Goal: Complete application form

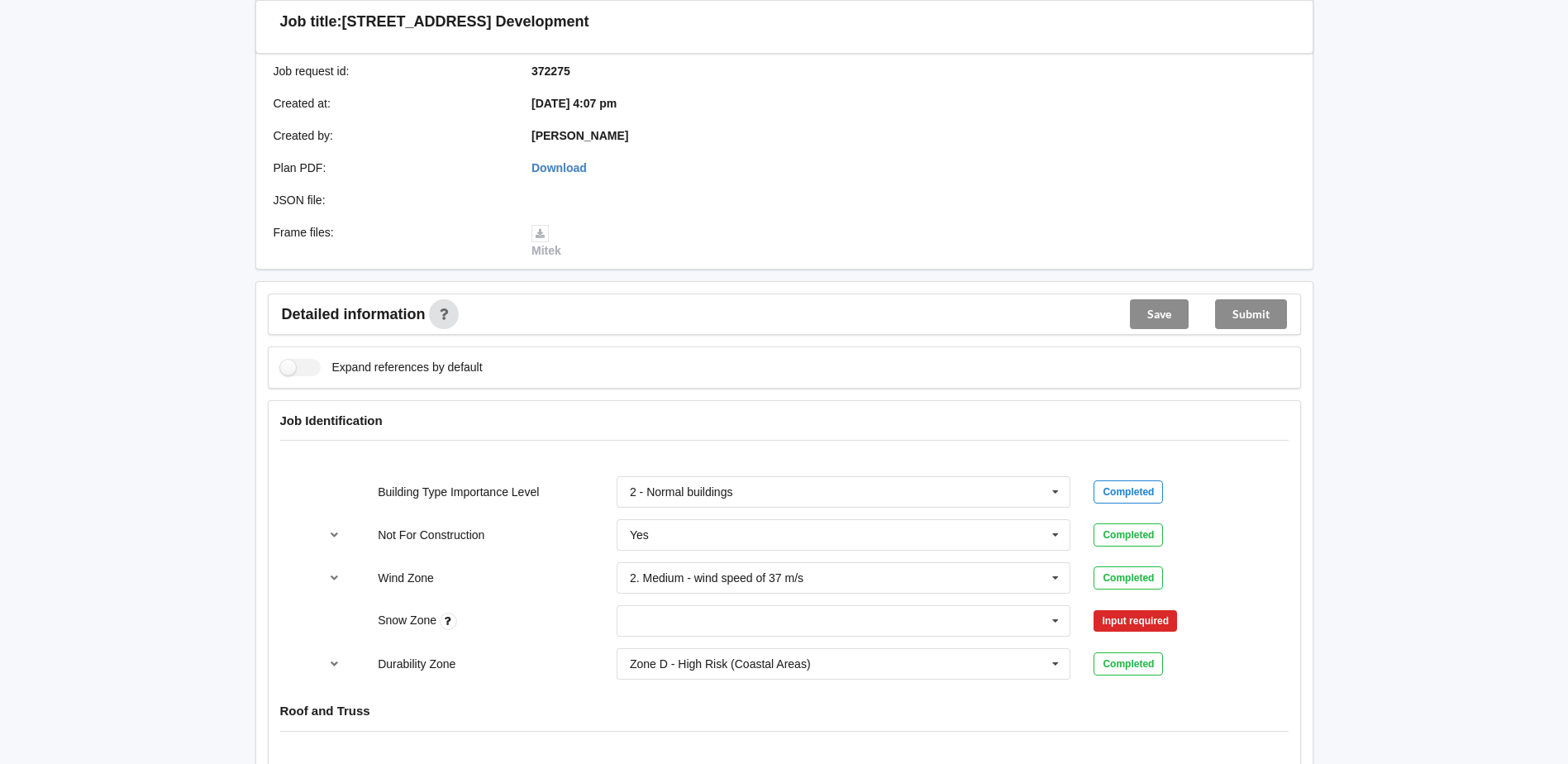
scroll to position [331, 0]
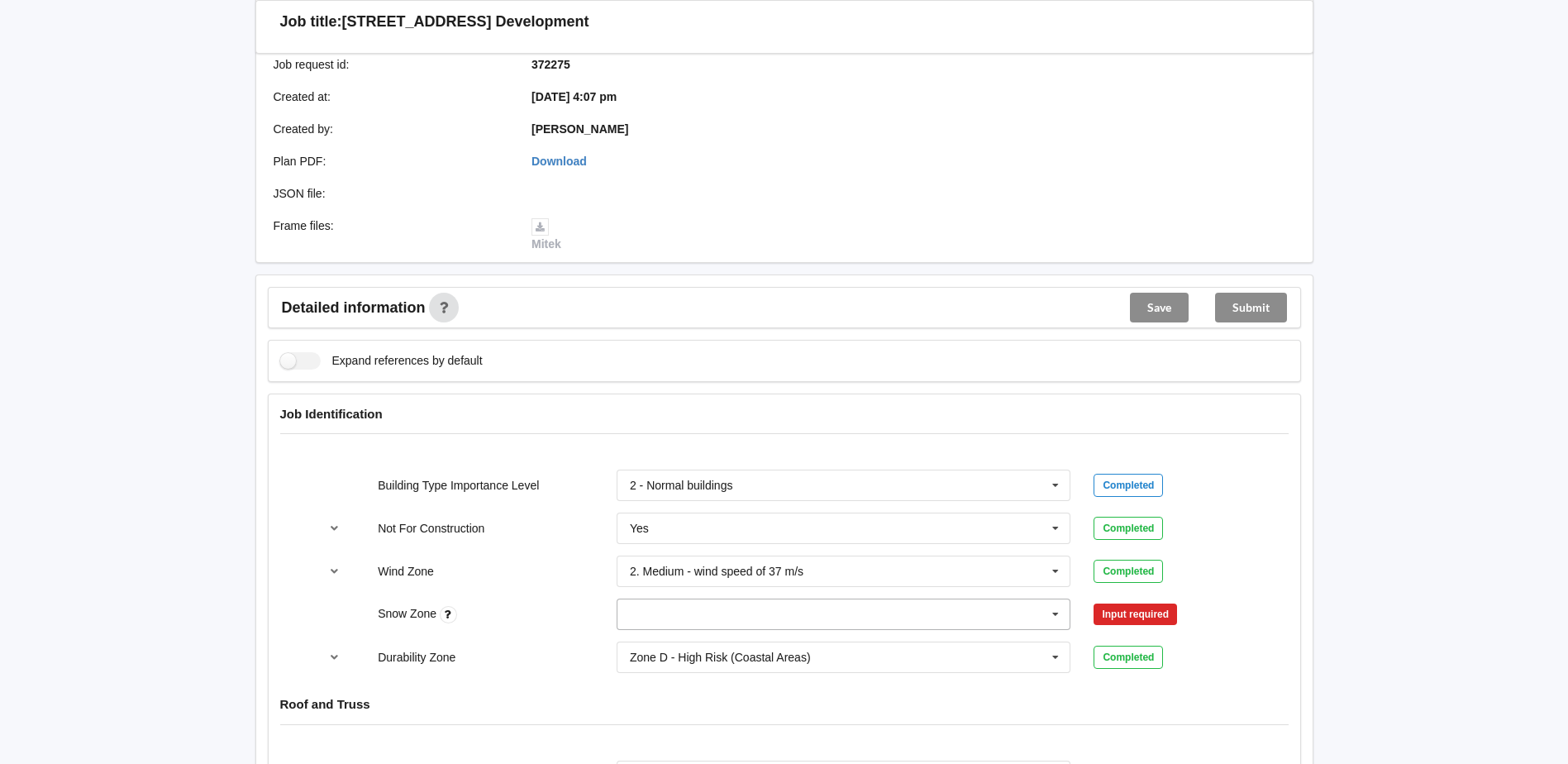
click at [1058, 611] on icon at bounding box center [1056, 615] width 25 height 31
click at [808, 560] on div "N4" at bounding box center [844, 552] width 453 height 31
click at [1131, 615] on button "Confirm input" at bounding box center [1142, 614] width 98 height 27
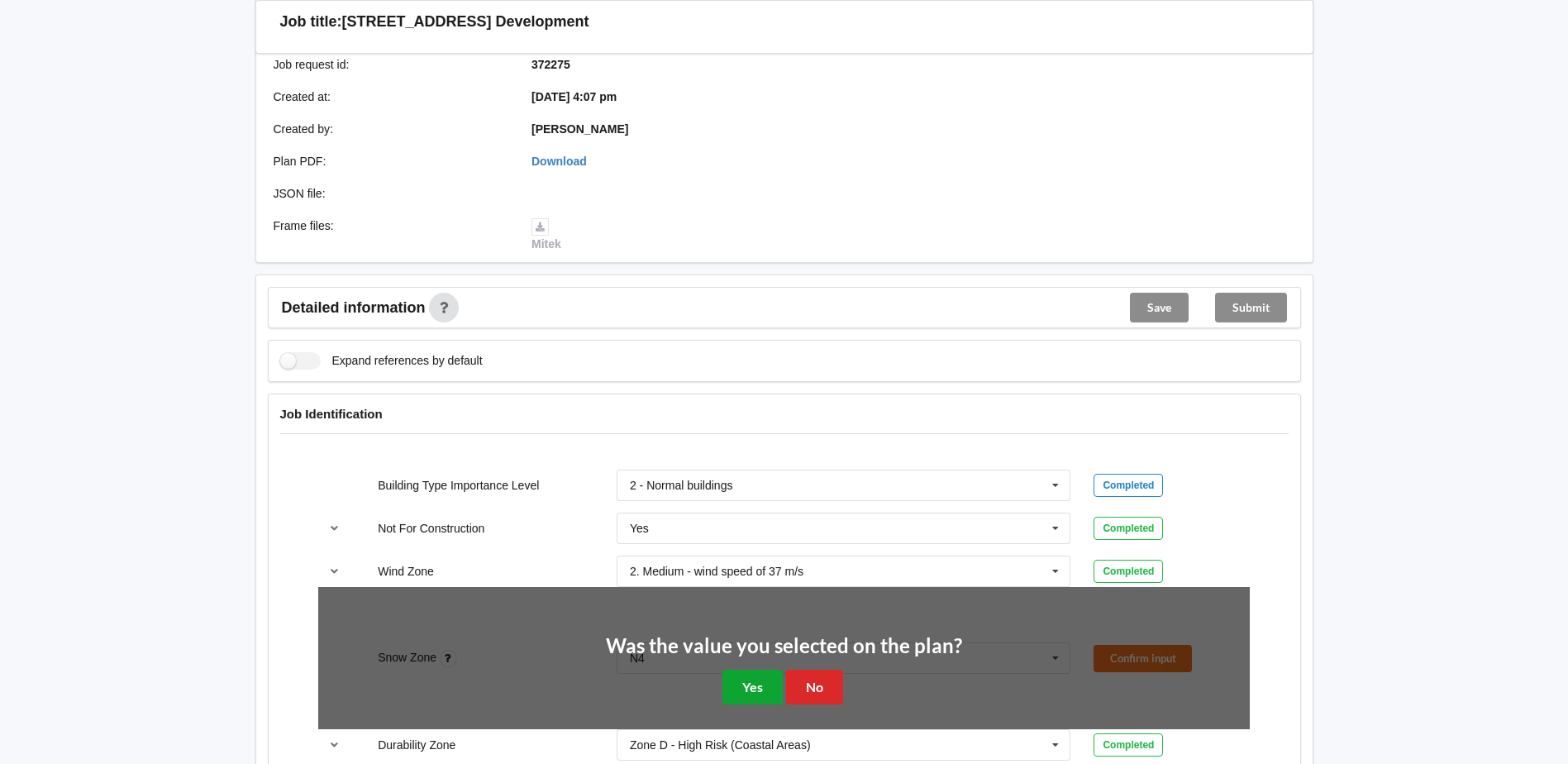
click at [759, 684] on button "Yes" at bounding box center [753, 687] width 61 height 34
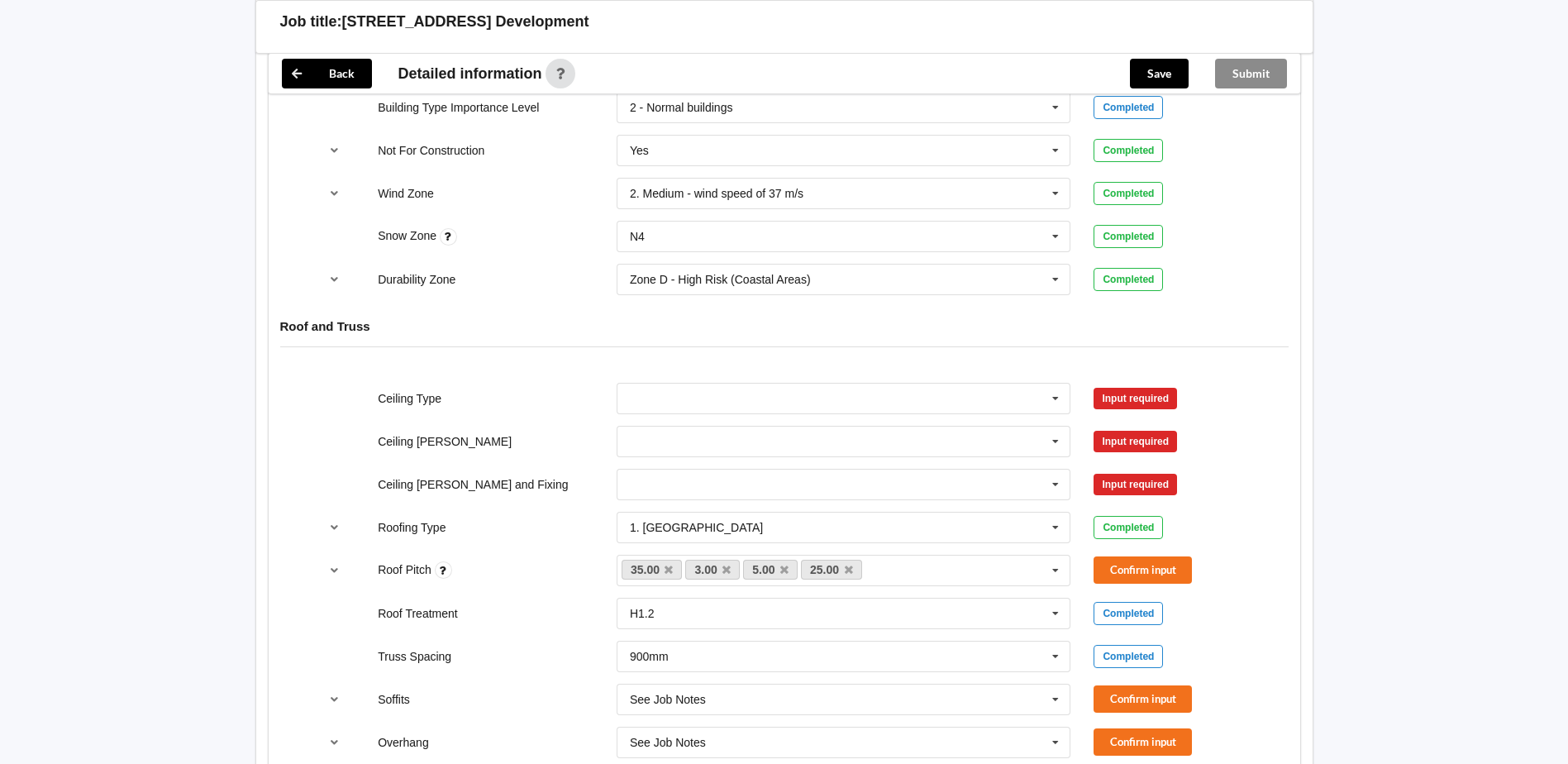
scroll to position [827, 0]
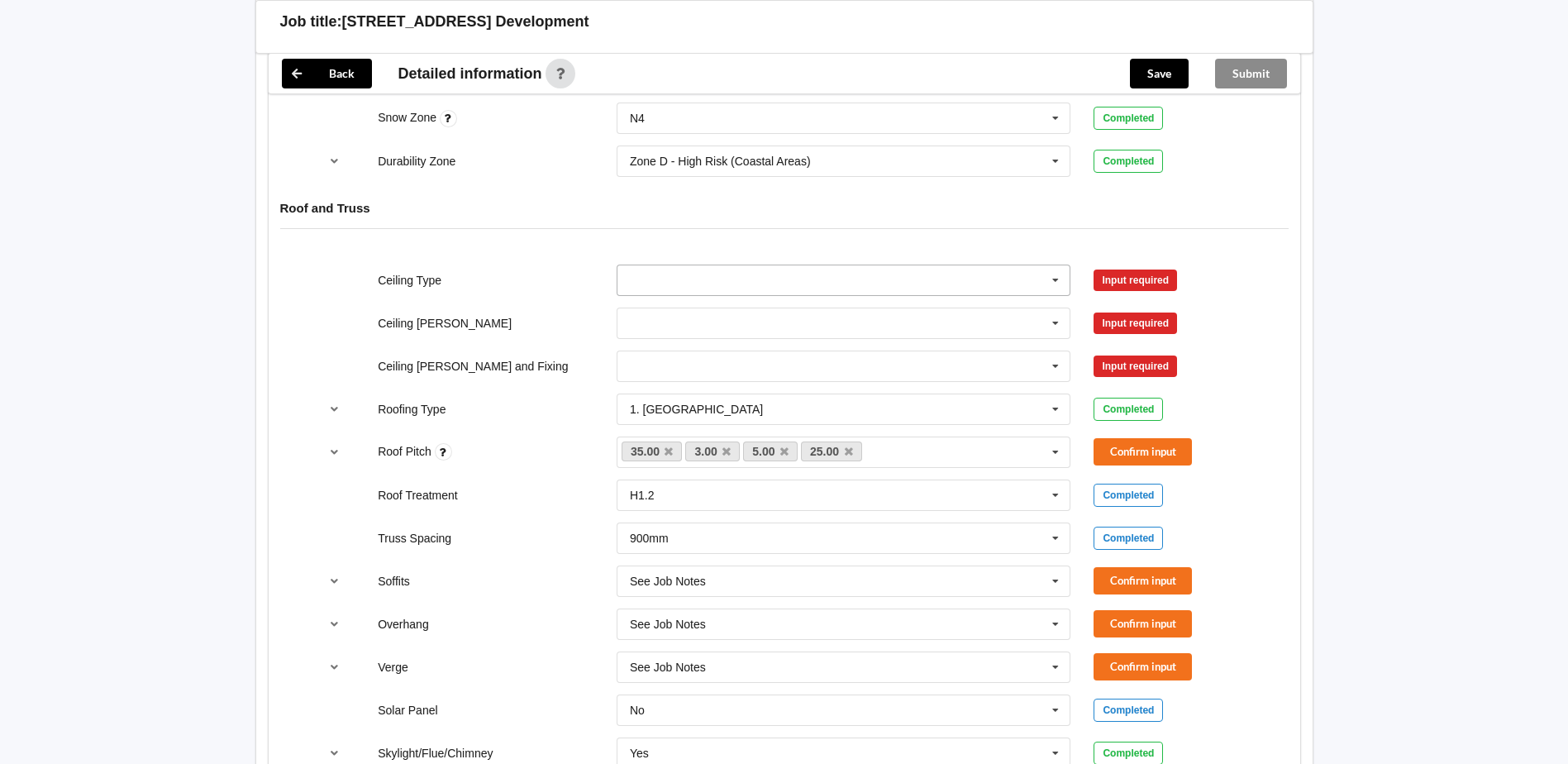
click at [1068, 278] on icon at bounding box center [1056, 280] width 25 height 31
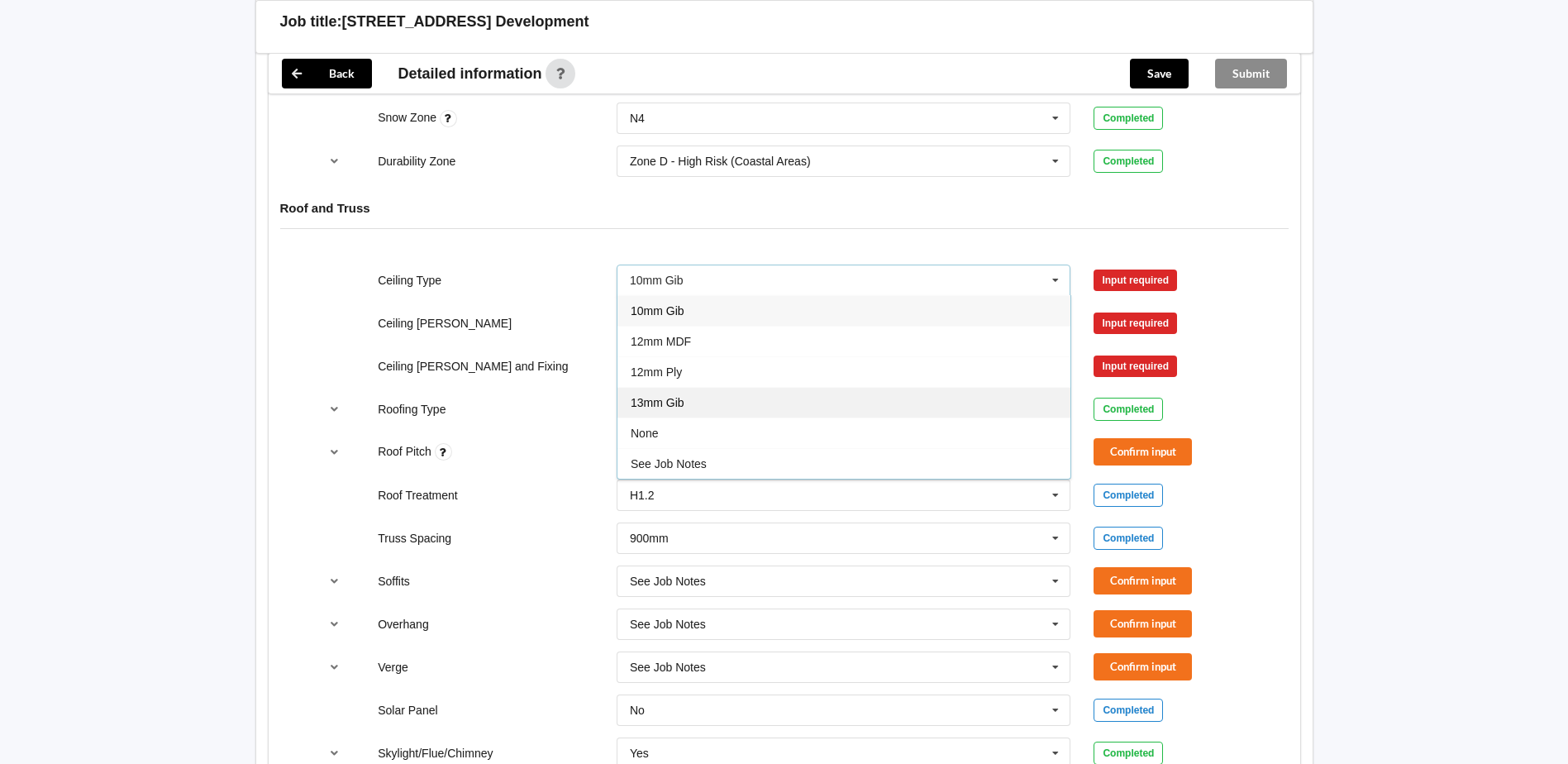
click at [777, 398] on div "13mm Gib" at bounding box center [844, 402] width 453 height 31
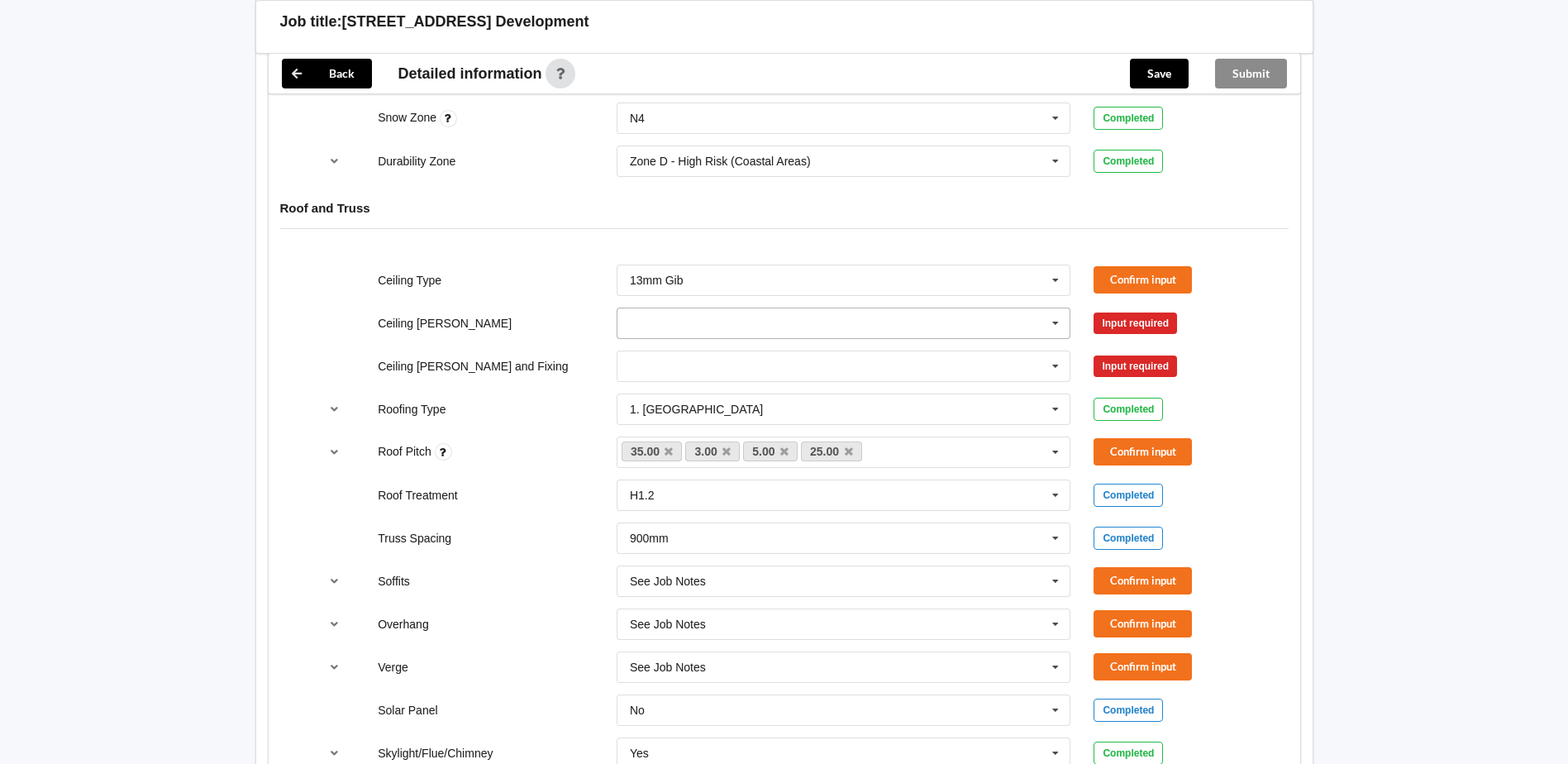
click at [847, 318] on input "text" at bounding box center [845, 323] width 453 height 30
click at [775, 415] on div "600mm" at bounding box center [844, 414] width 453 height 31
click at [823, 377] on input "text" at bounding box center [845, 367] width 453 height 30
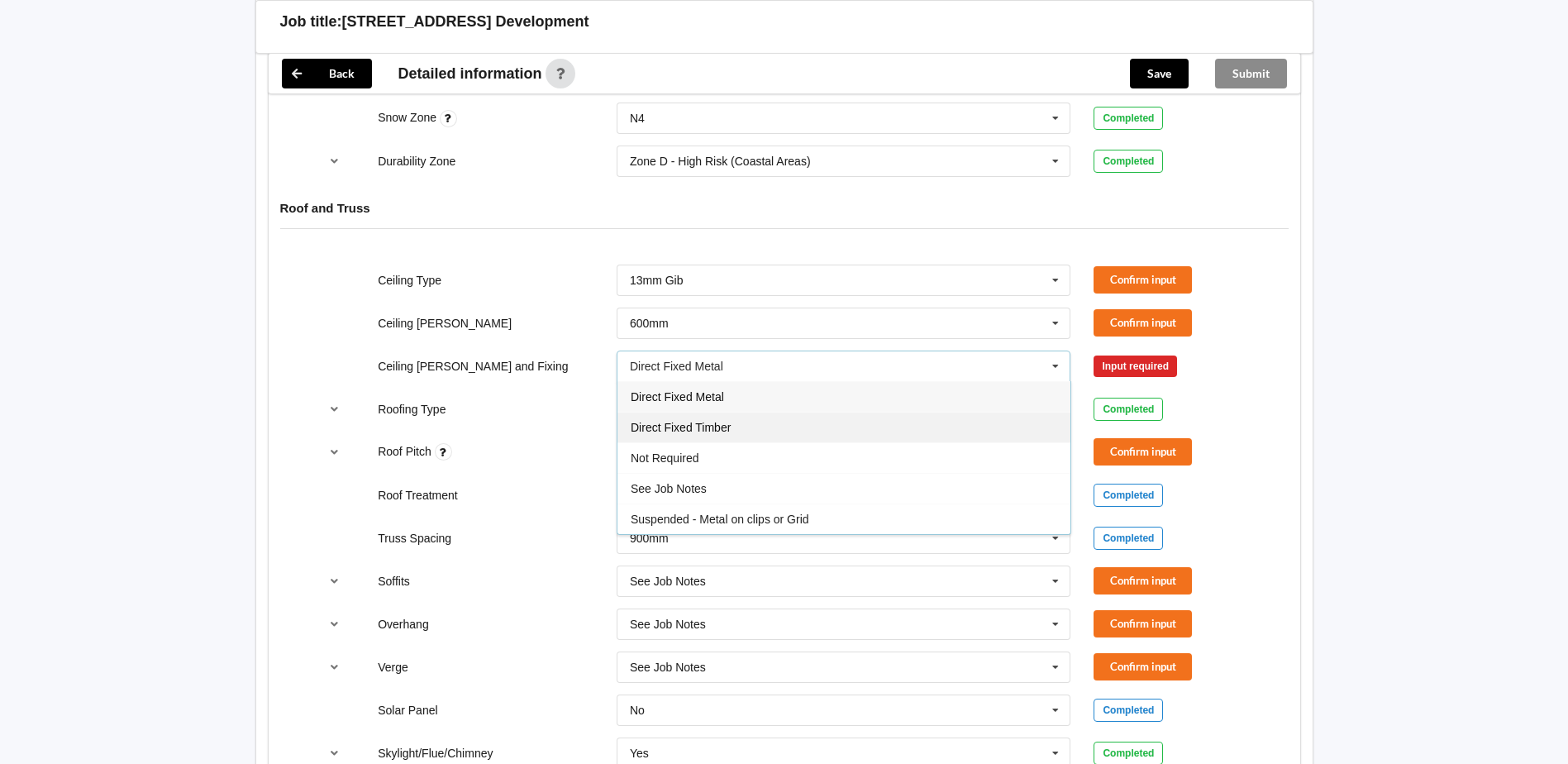
click at [825, 430] on div "Direct Fixed Timber" at bounding box center [844, 427] width 453 height 31
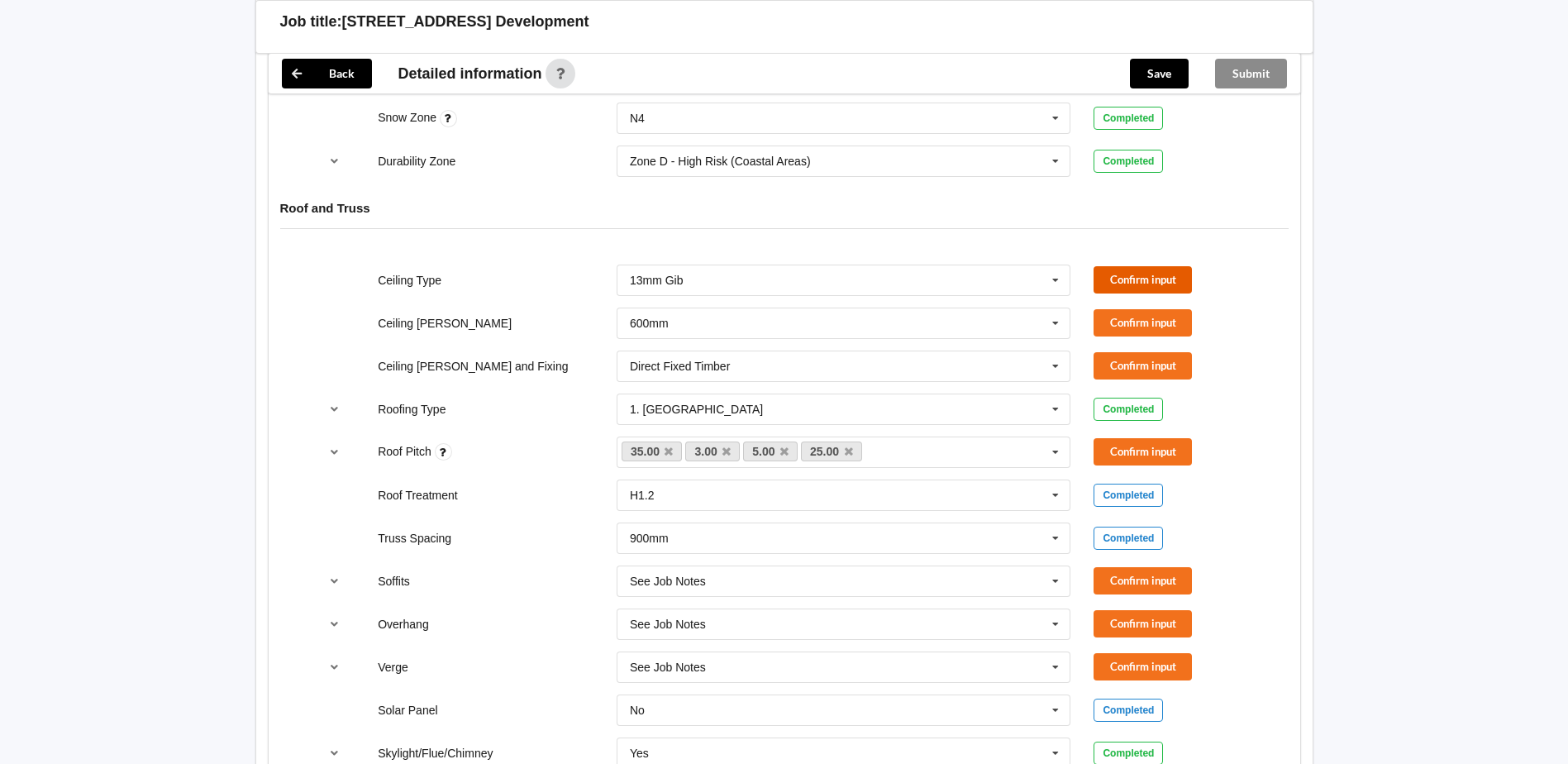
click at [1161, 269] on button "Confirm input" at bounding box center [1142, 279] width 98 height 27
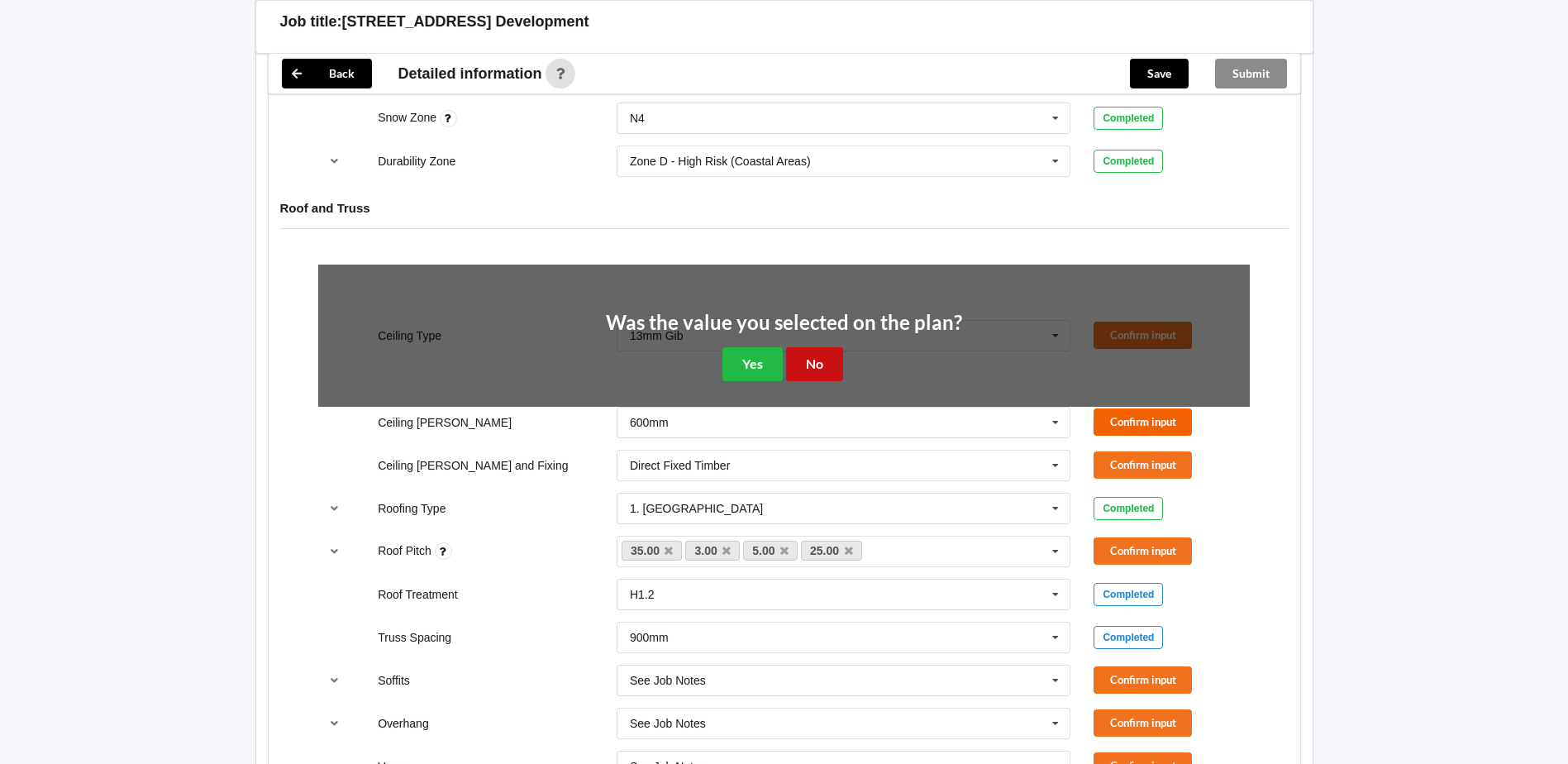
drag, startPoint x: 816, startPoint y: 364, endPoint x: 1169, endPoint y: 313, distance: 356.7
click at [833, 364] on button "No" at bounding box center [814, 365] width 57 height 34
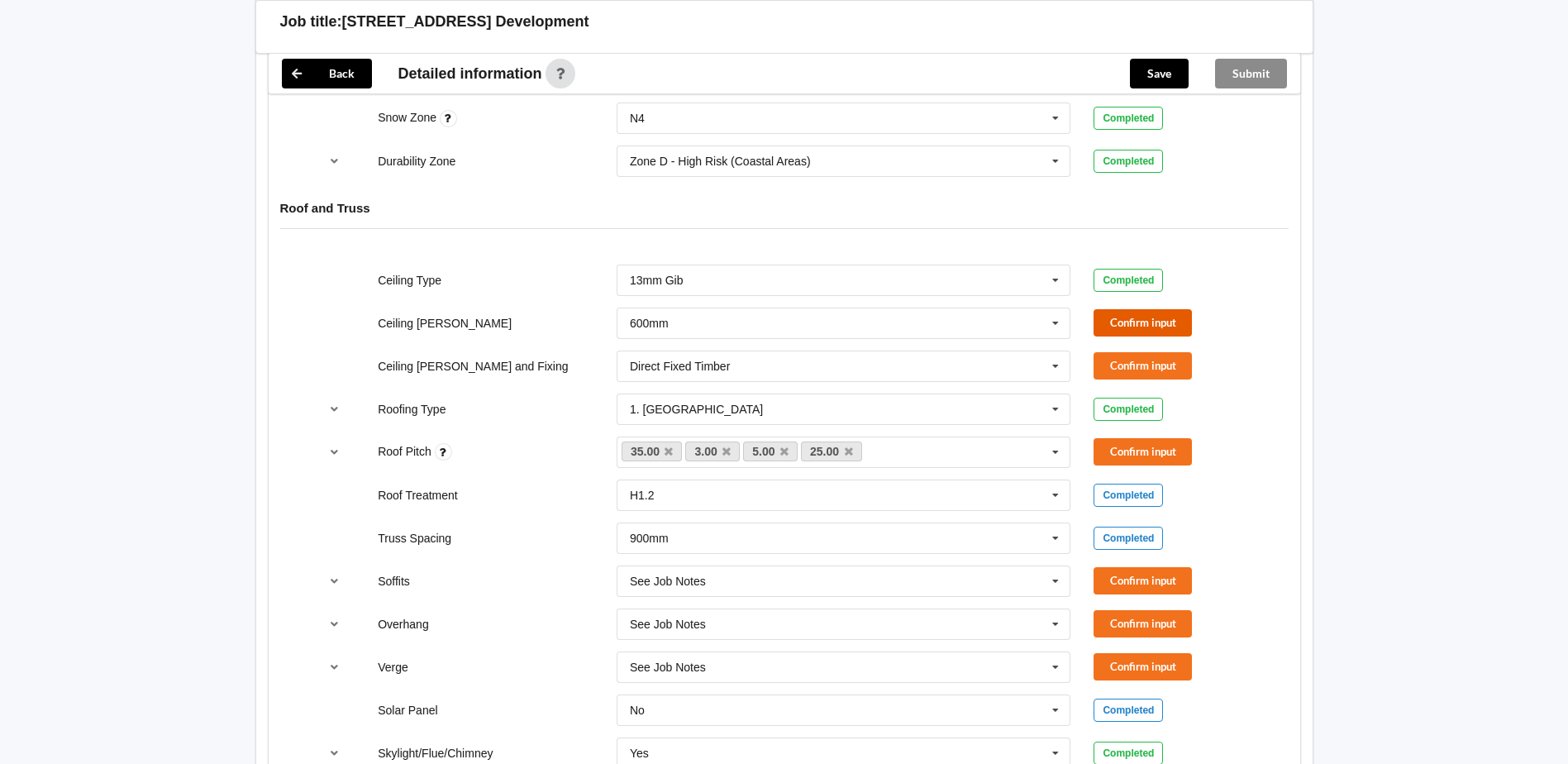
drag, startPoint x: 1154, startPoint y: 318, endPoint x: 1140, endPoint y: 322, distance: 14.6
click at [1140, 322] on button "Confirm input" at bounding box center [1142, 322] width 98 height 27
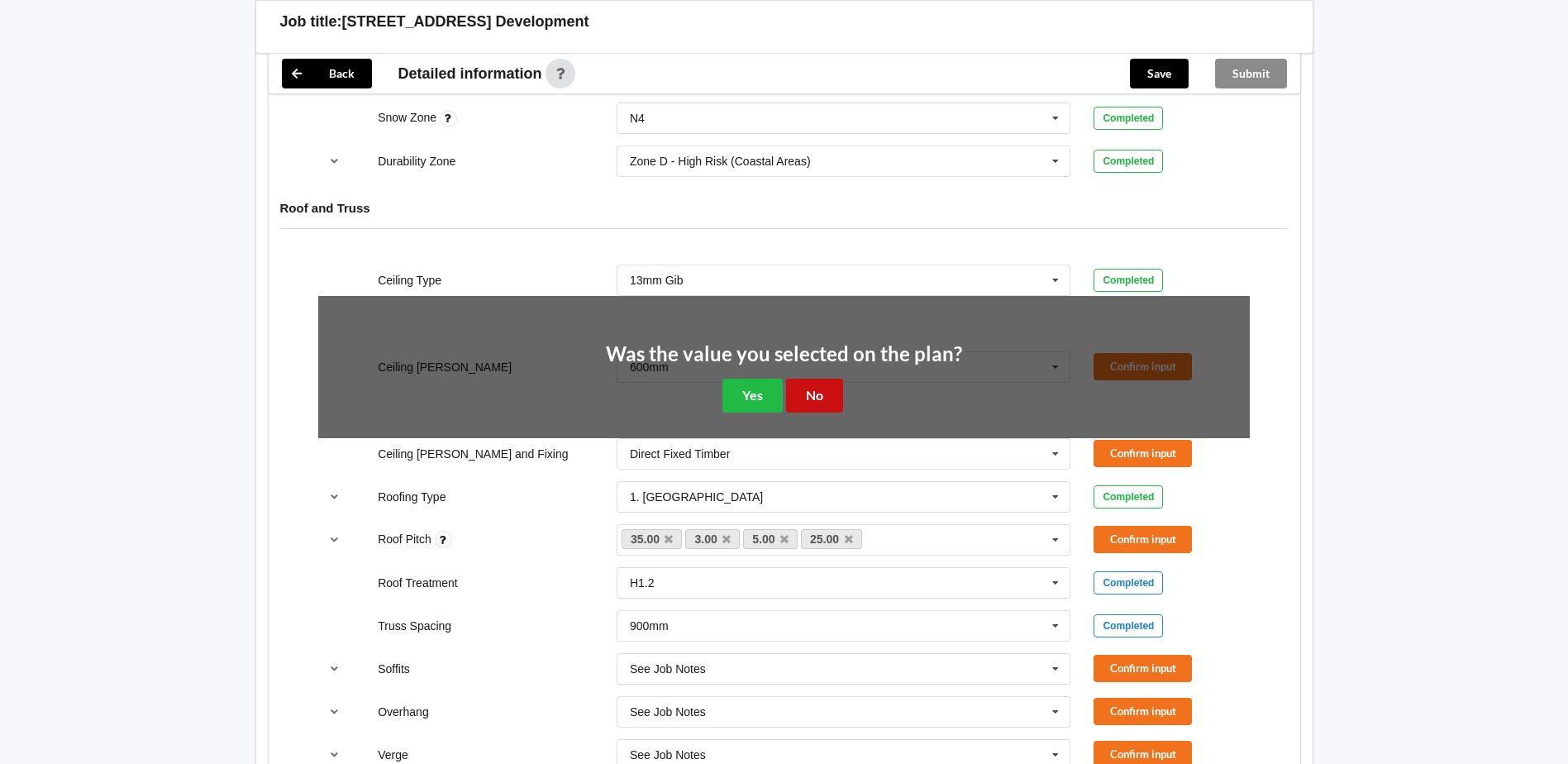
drag, startPoint x: 813, startPoint y: 388, endPoint x: 866, endPoint y: 385, distance: 53.1
click at [815, 388] on button "No" at bounding box center [814, 395] width 57 height 34
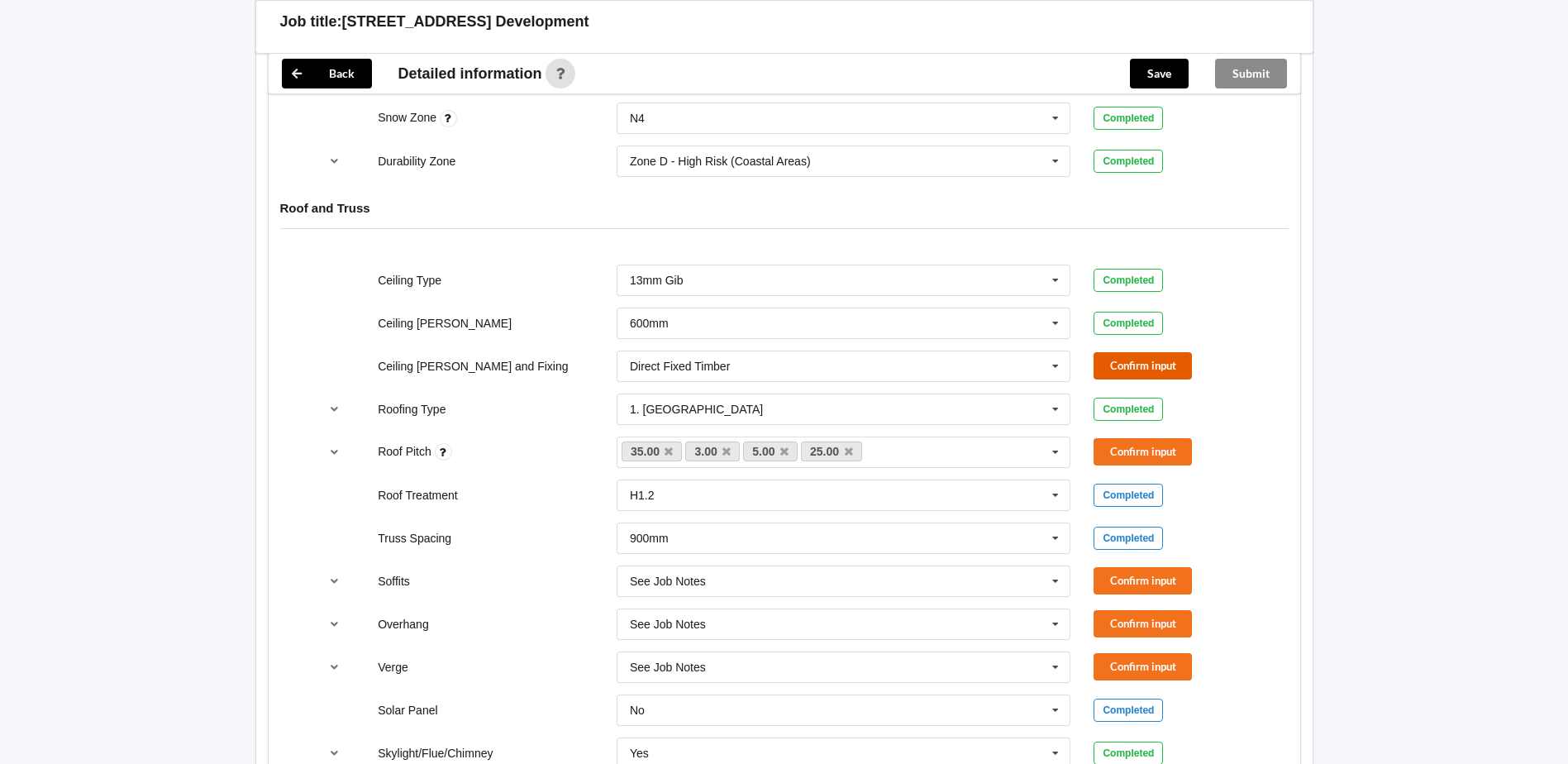
click at [1137, 360] on button "Confirm input" at bounding box center [1142, 366] width 98 height 27
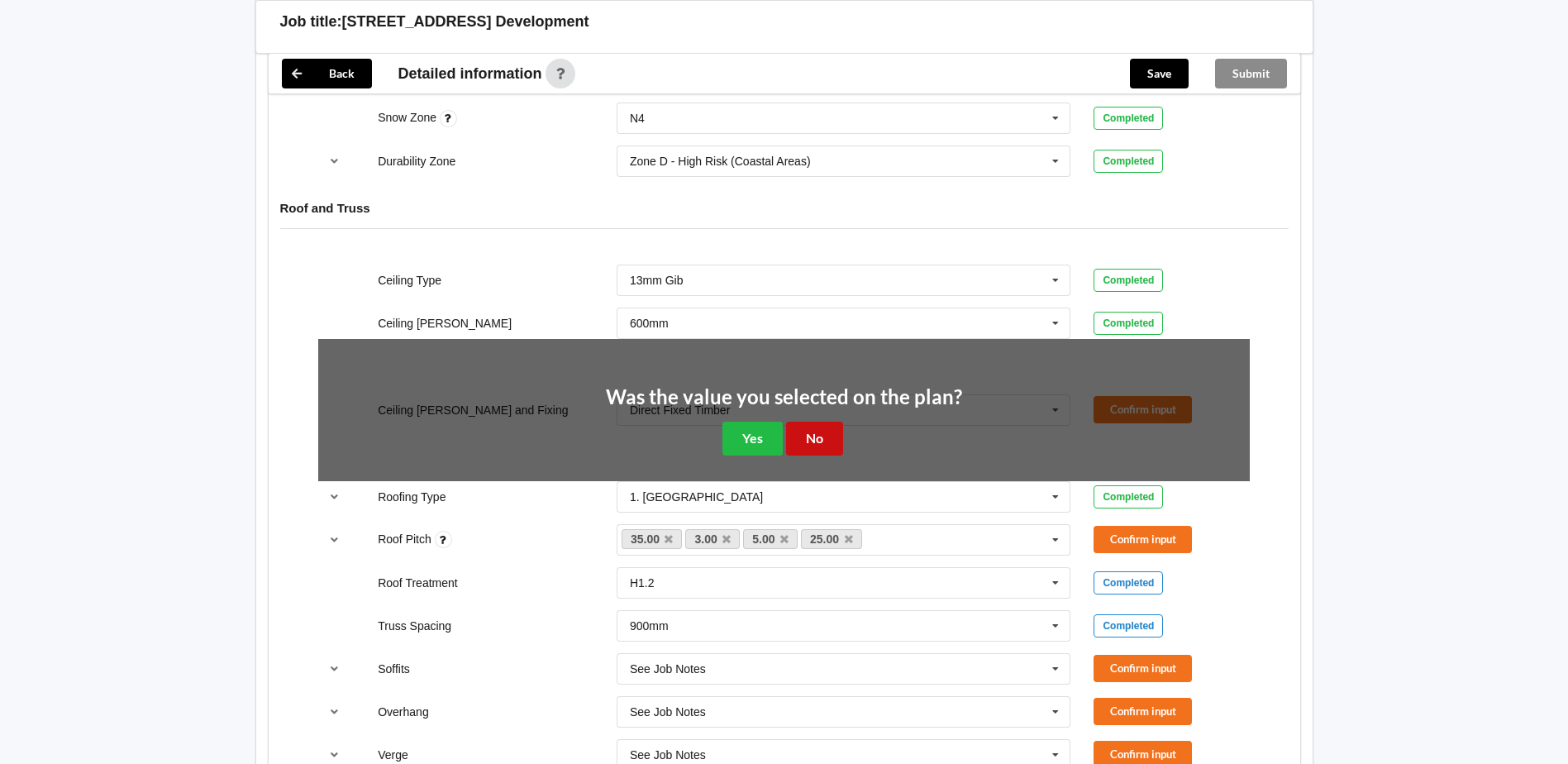
click at [805, 440] on button "No" at bounding box center [814, 439] width 57 height 34
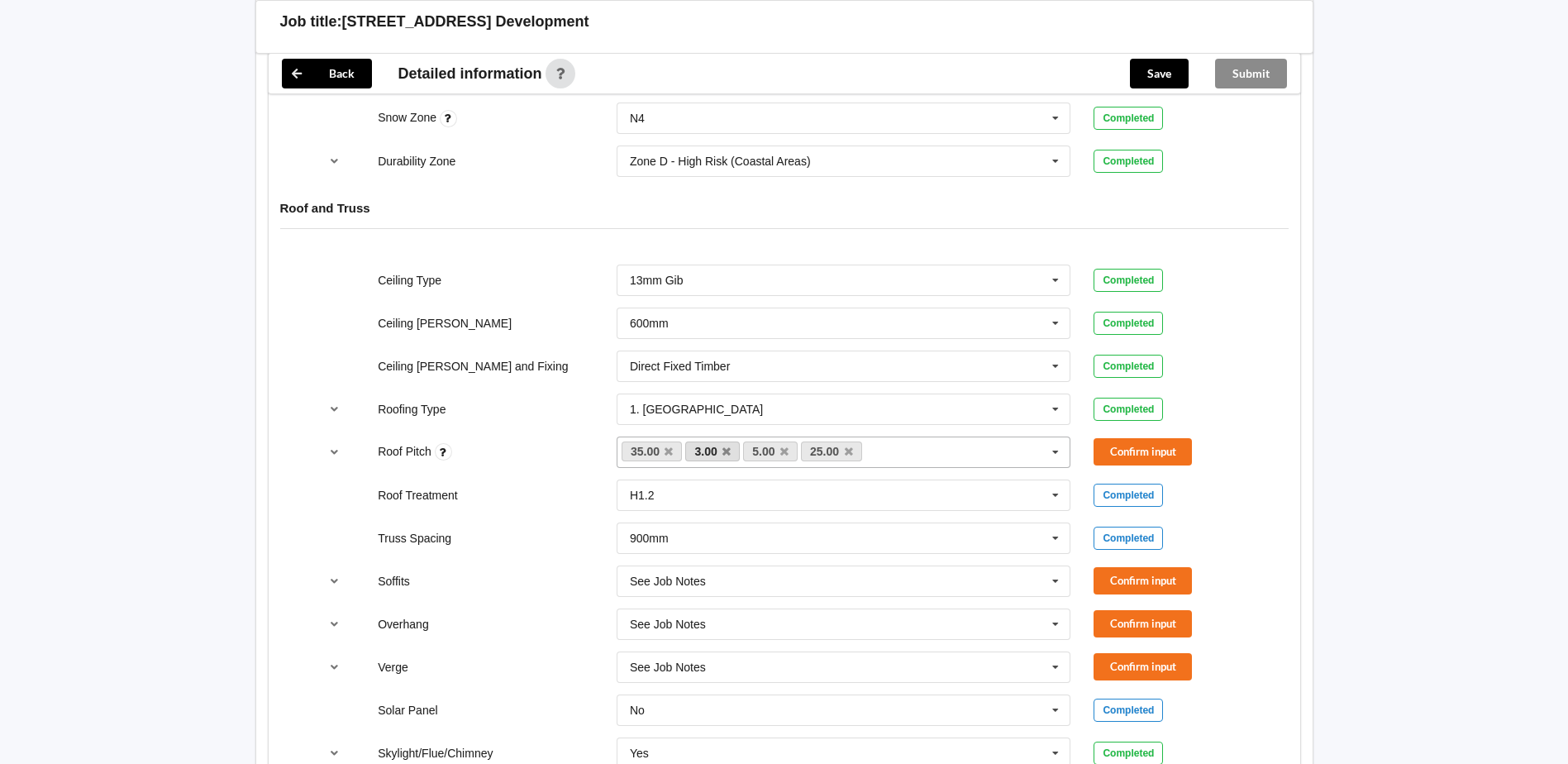
click at [727, 457] on link "3.00" at bounding box center [712, 452] width 55 height 20
click at [726, 449] on icon at bounding box center [727, 452] width 8 height 11
click at [342, 451] on button "reference-toggle" at bounding box center [334, 452] width 32 height 30
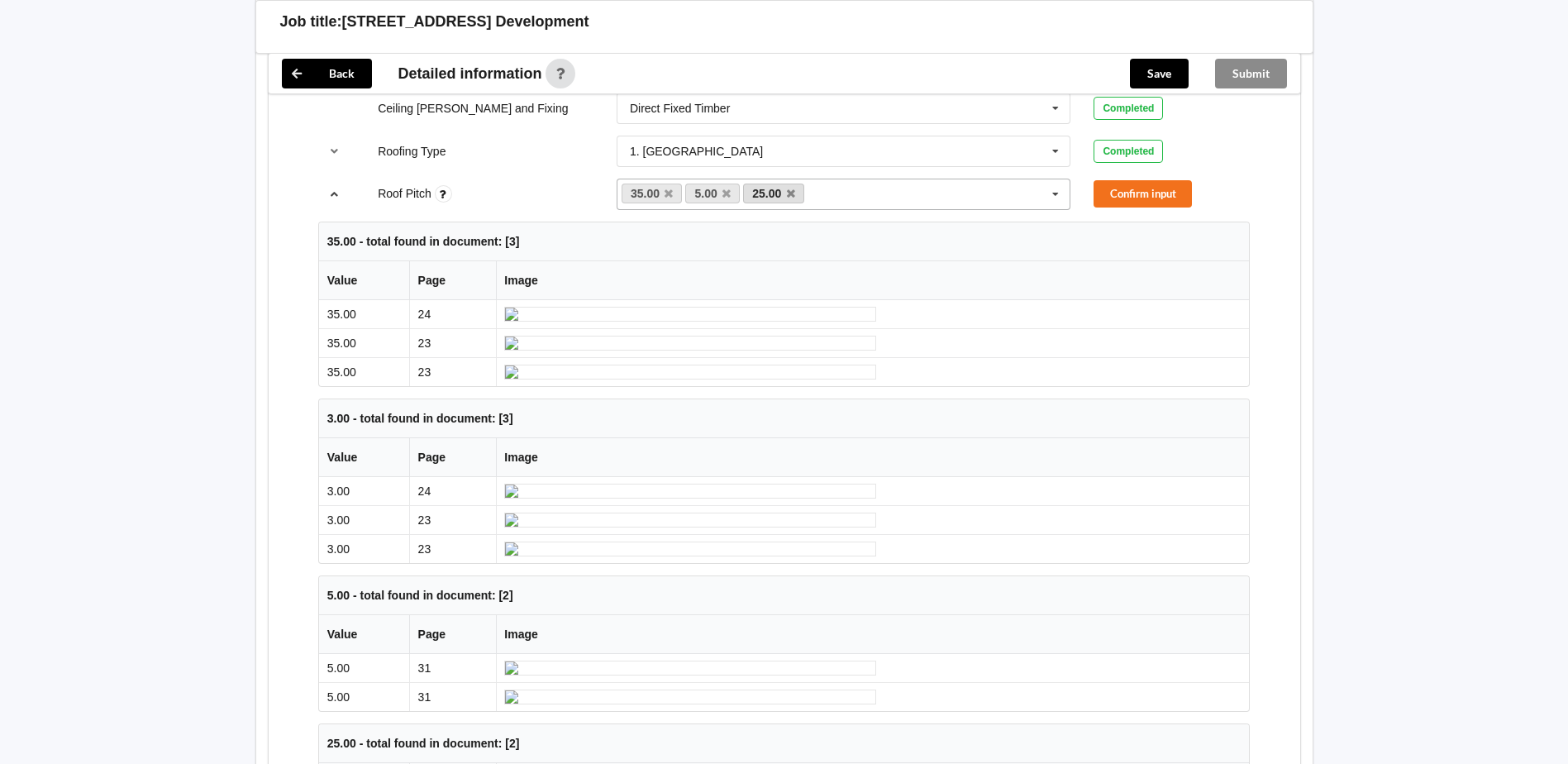
scroll to position [993, 0]
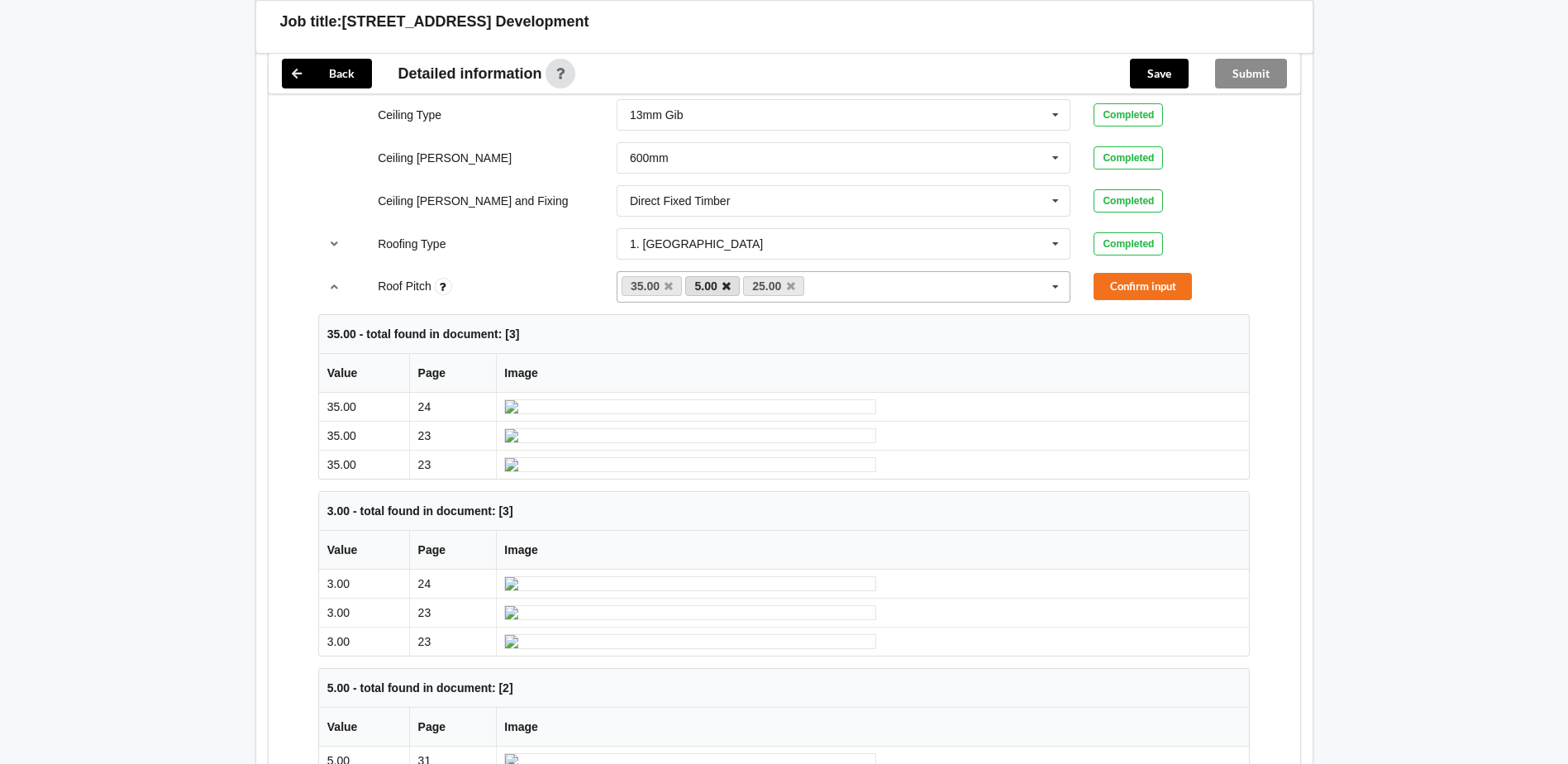
click at [728, 287] on icon at bounding box center [727, 286] width 8 height 11
click at [671, 283] on icon at bounding box center [668, 286] width 8 height 11
click at [1251, 239] on div "Completed" at bounding box center [1172, 243] width 180 height 23
click at [1152, 295] on button "Confirm input" at bounding box center [1142, 286] width 98 height 27
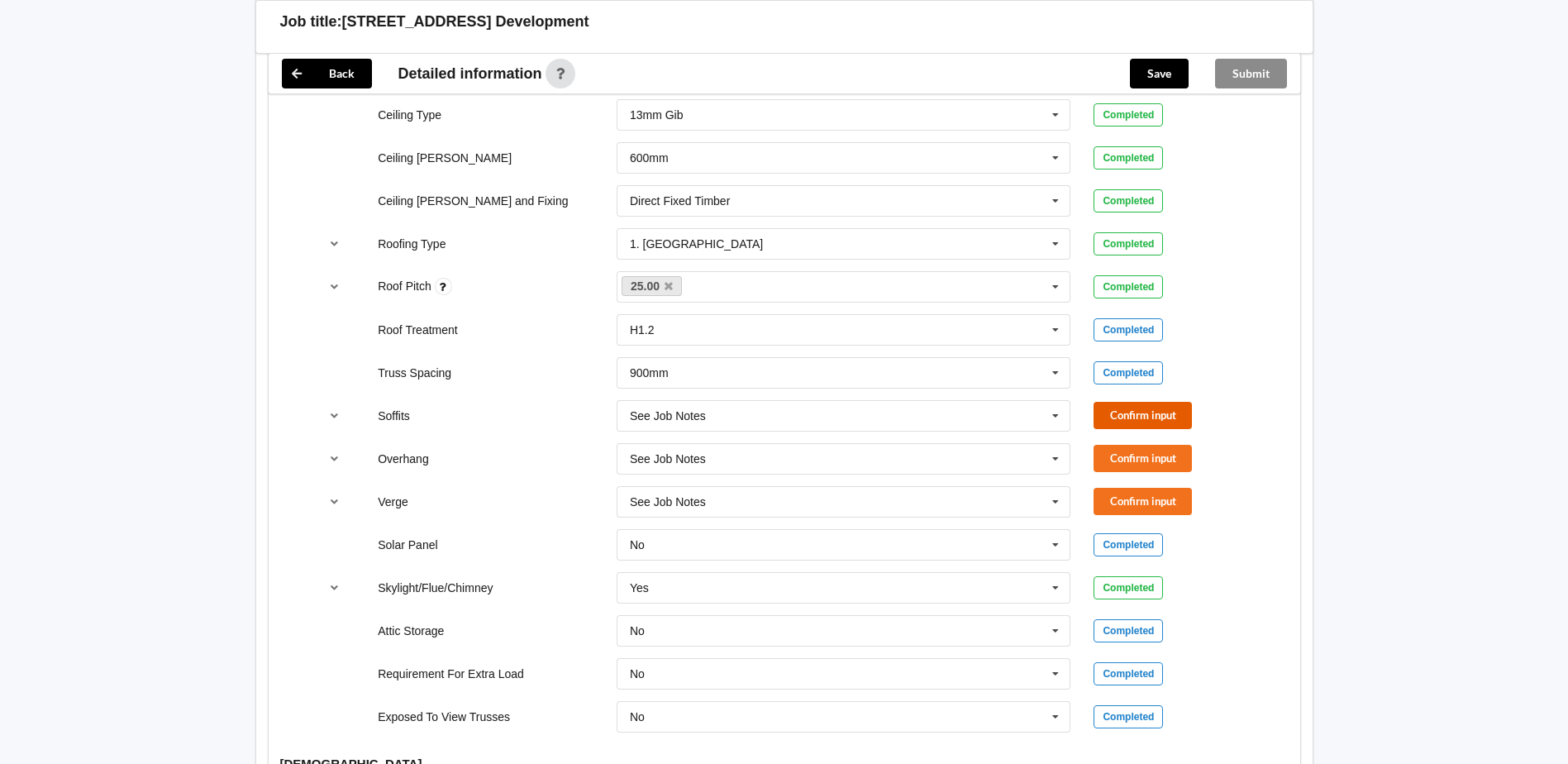
drag, startPoint x: 1127, startPoint y: 414, endPoint x: 1127, endPoint y: 443, distance: 29.0
click at [1127, 415] on button "Confirm input" at bounding box center [1142, 415] width 98 height 27
drag, startPoint x: 1123, startPoint y: 465, endPoint x: 1123, endPoint y: 493, distance: 28.0
click at [1123, 471] on button "Confirm input" at bounding box center [1142, 458] width 98 height 27
click at [1122, 504] on button "Confirm input" at bounding box center [1142, 501] width 98 height 27
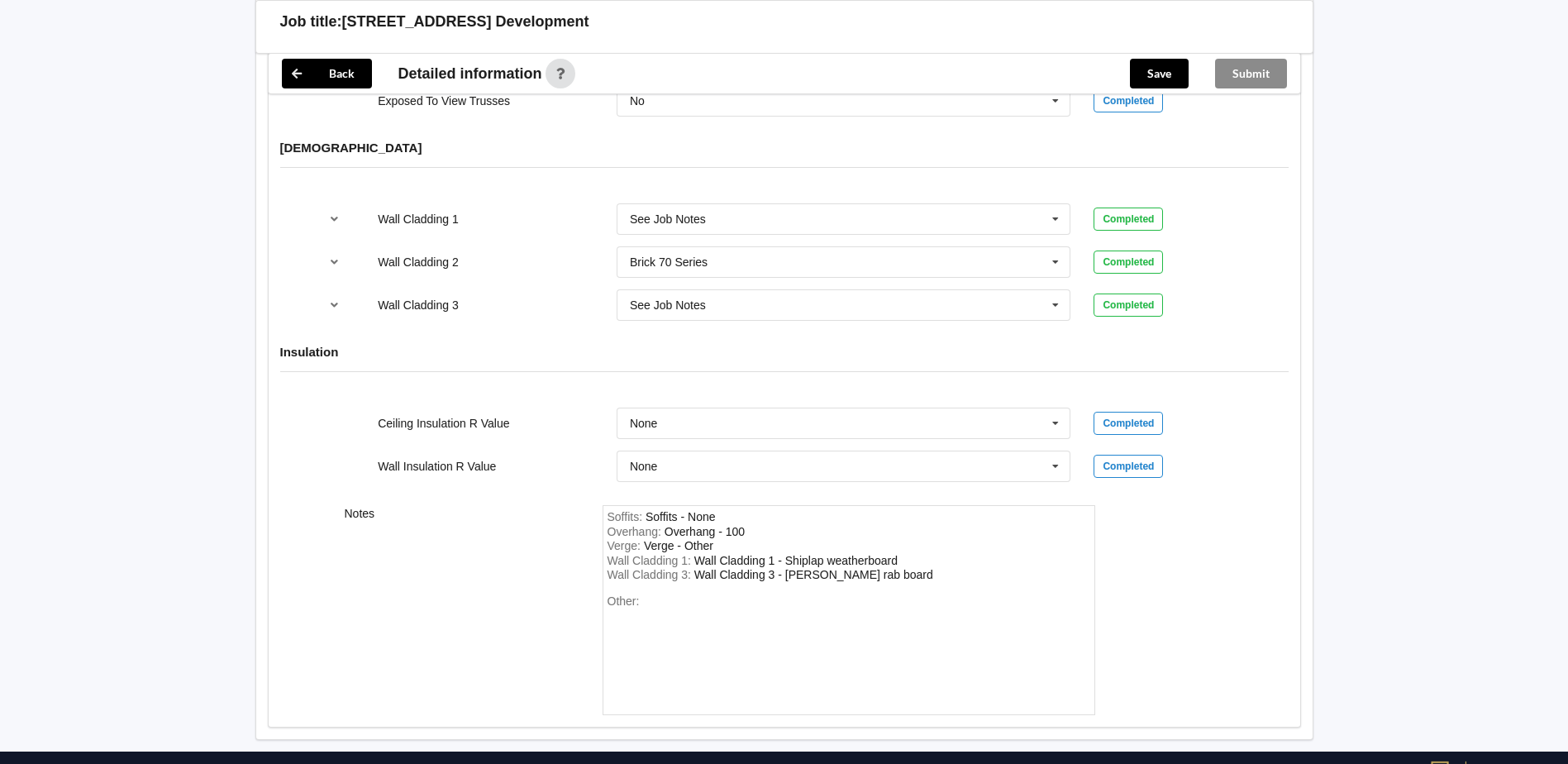
scroll to position [1654, 0]
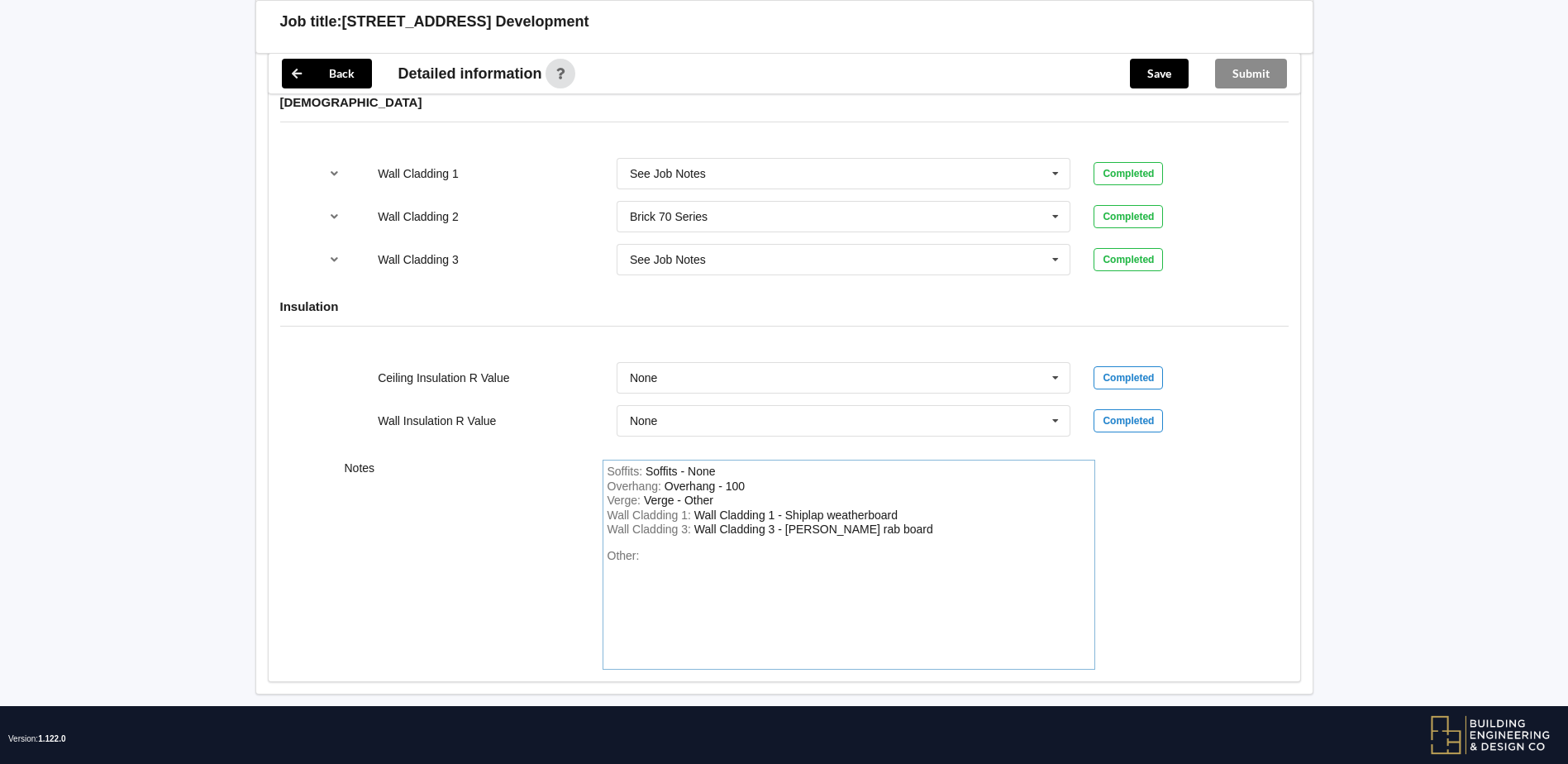
click at [925, 516] on div "Wall Cladding 1 : Wall Cladding 1 - Shiplap weatherboard" at bounding box center [849, 516] width 483 height 15
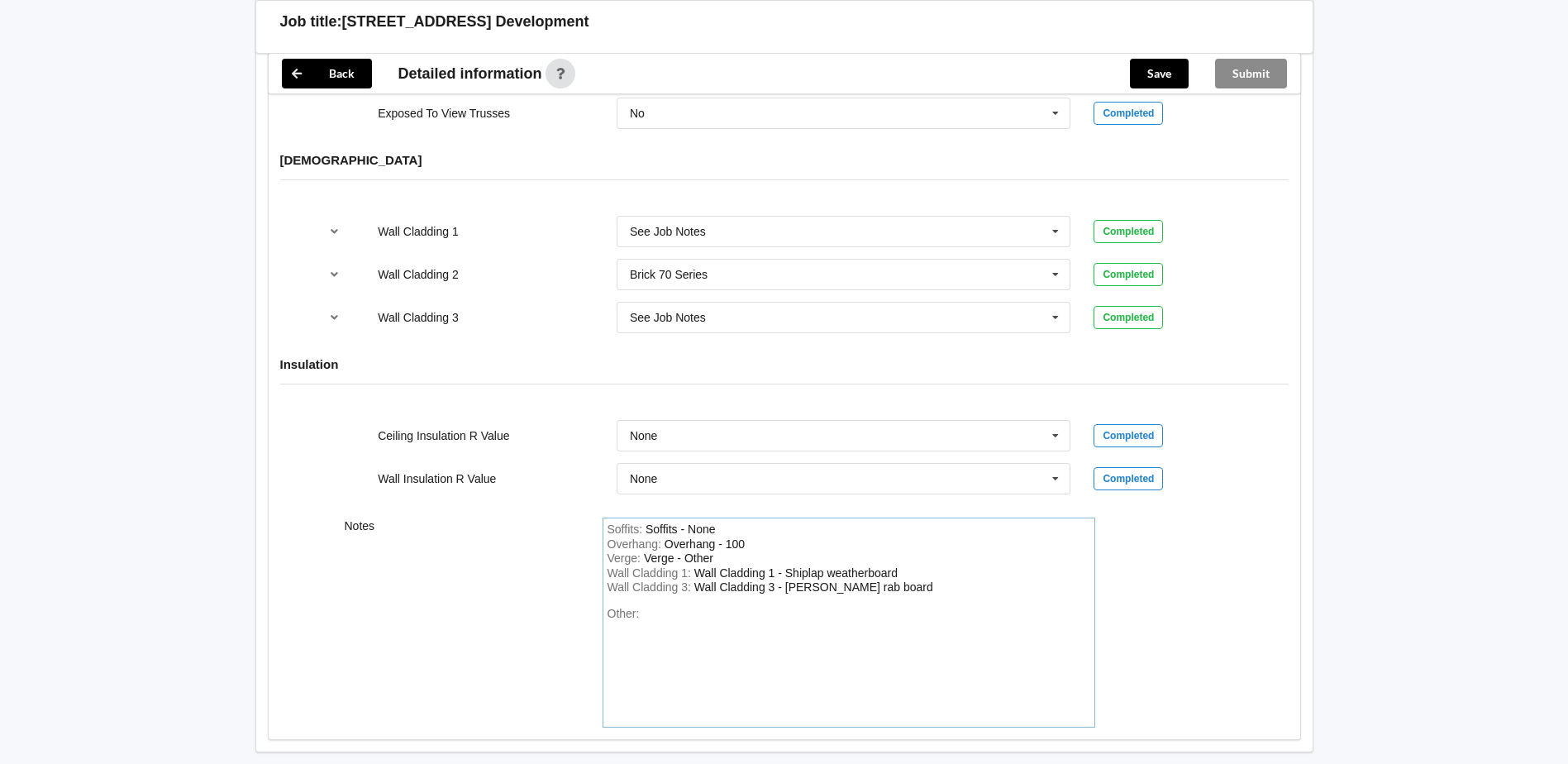
scroll to position [1572, 0]
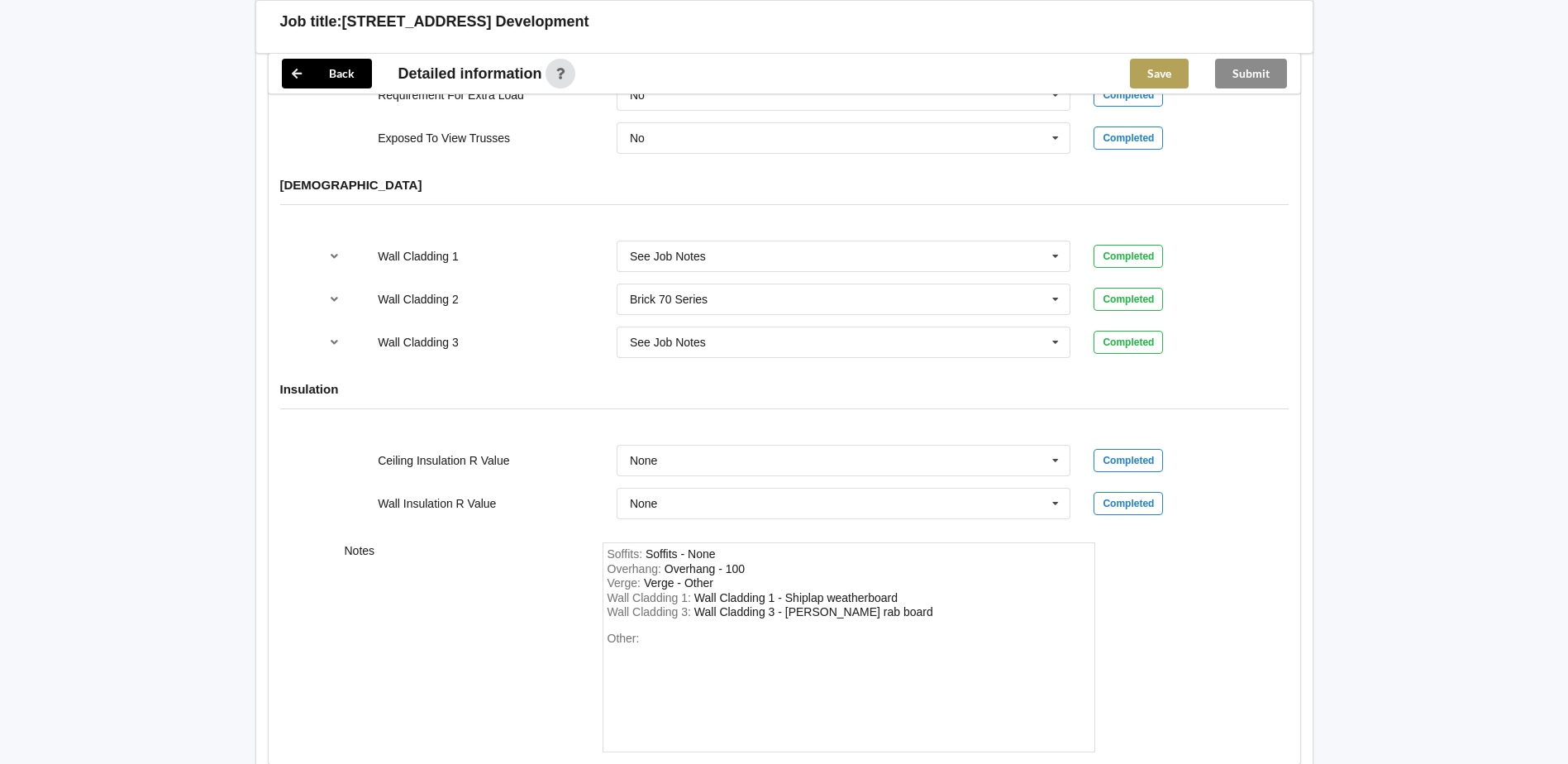
click at [1161, 77] on button "Save" at bounding box center [1159, 74] width 59 height 30
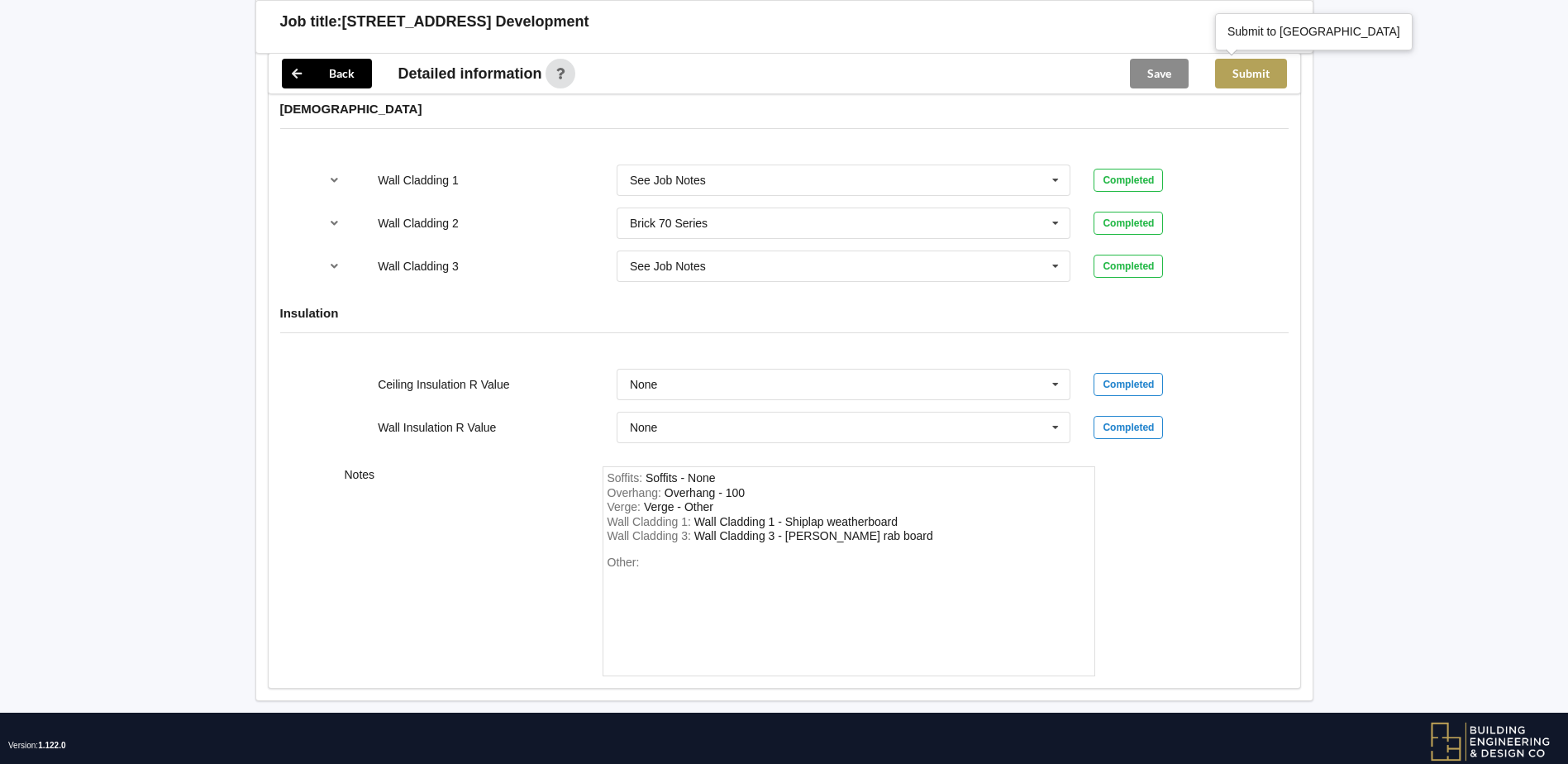
click at [1260, 76] on button "Submit" at bounding box center [1251, 74] width 71 height 30
